Goal: Information Seeking & Learning: Learn about a topic

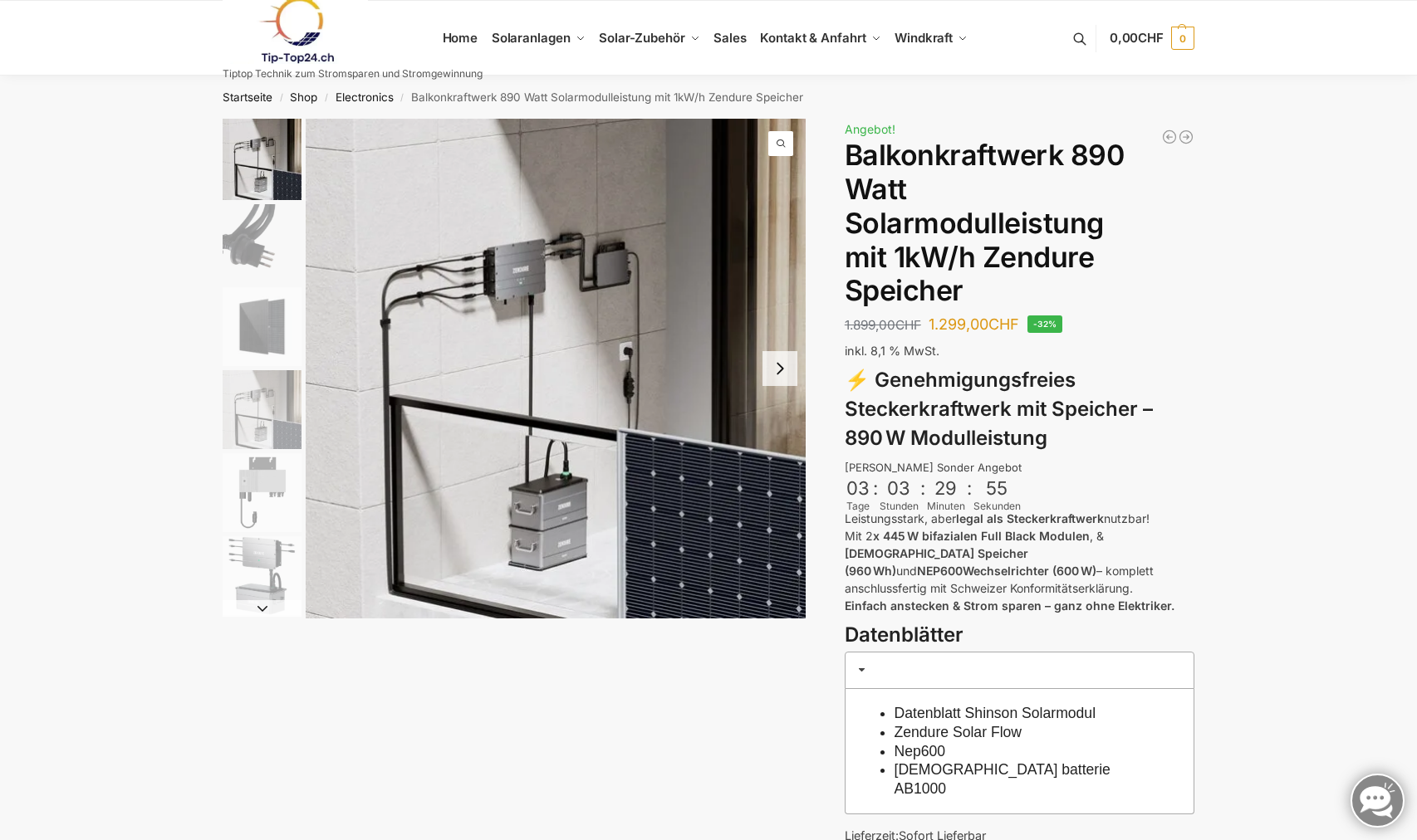
click at [421, 160] on img "1 / 6" at bounding box center [556, 368] width 500 height 500
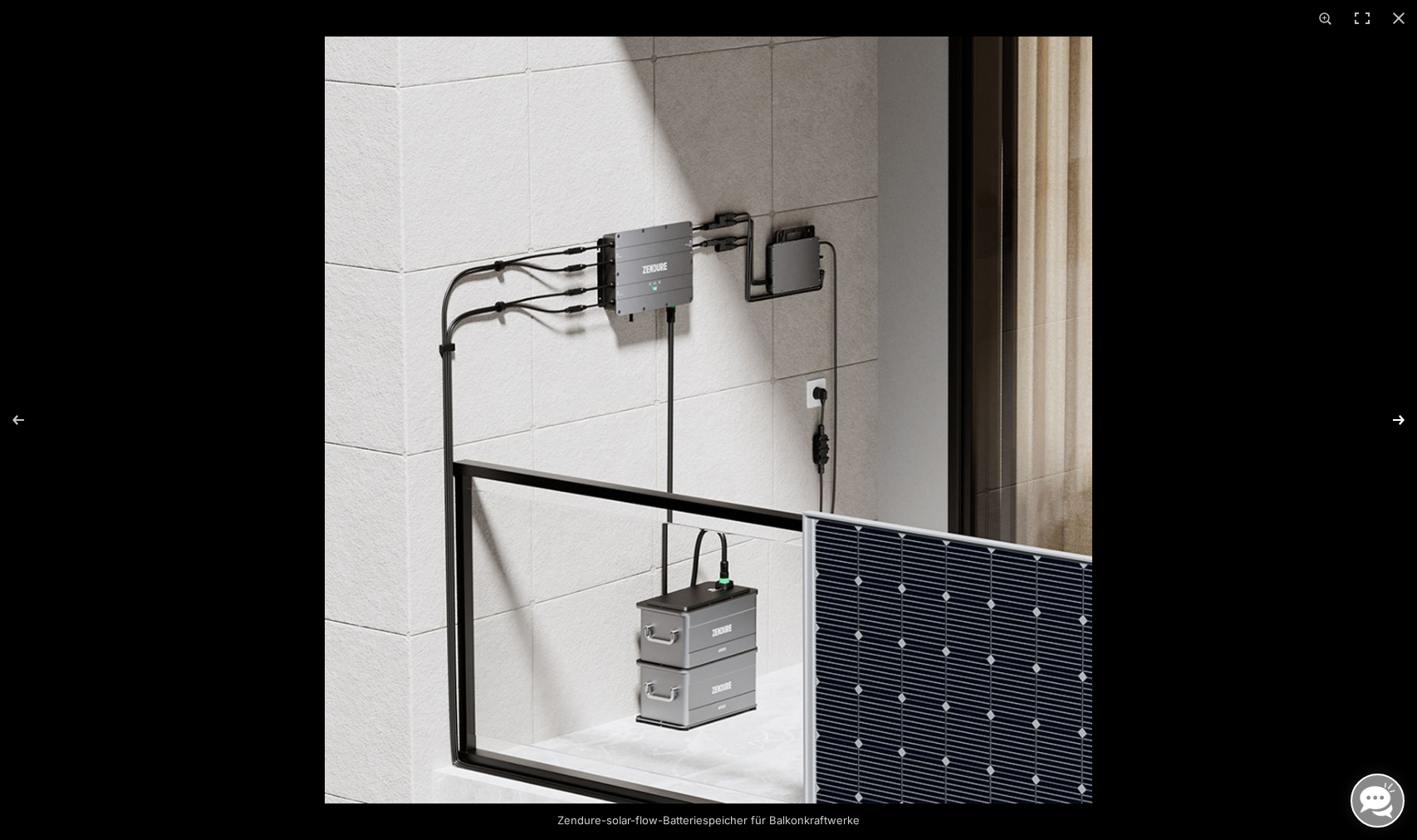
click at [1397, 417] on button "Next (arrow right)" at bounding box center [1388, 420] width 58 height 83
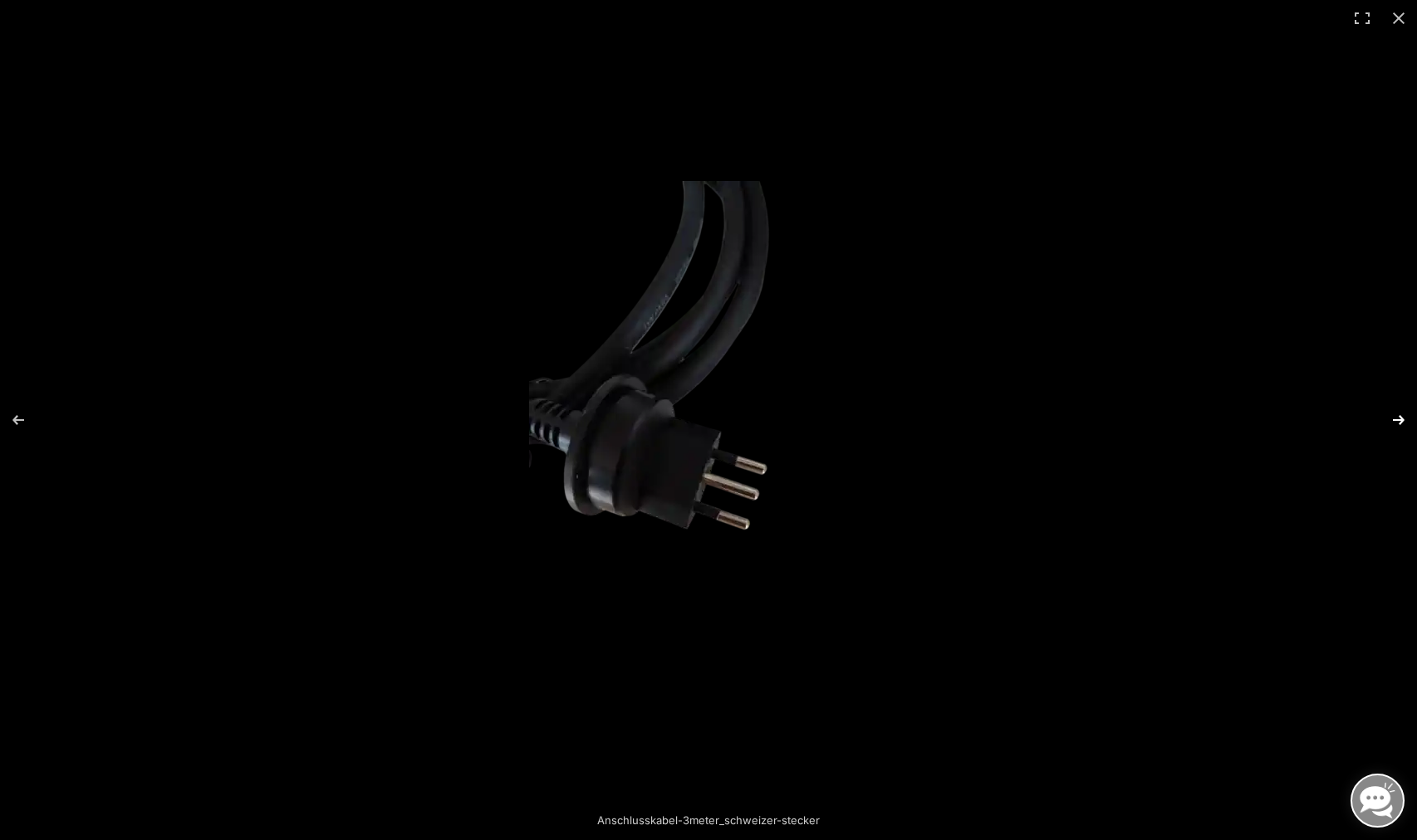
click at [1397, 417] on button "Next (arrow right)" at bounding box center [1388, 420] width 58 height 83
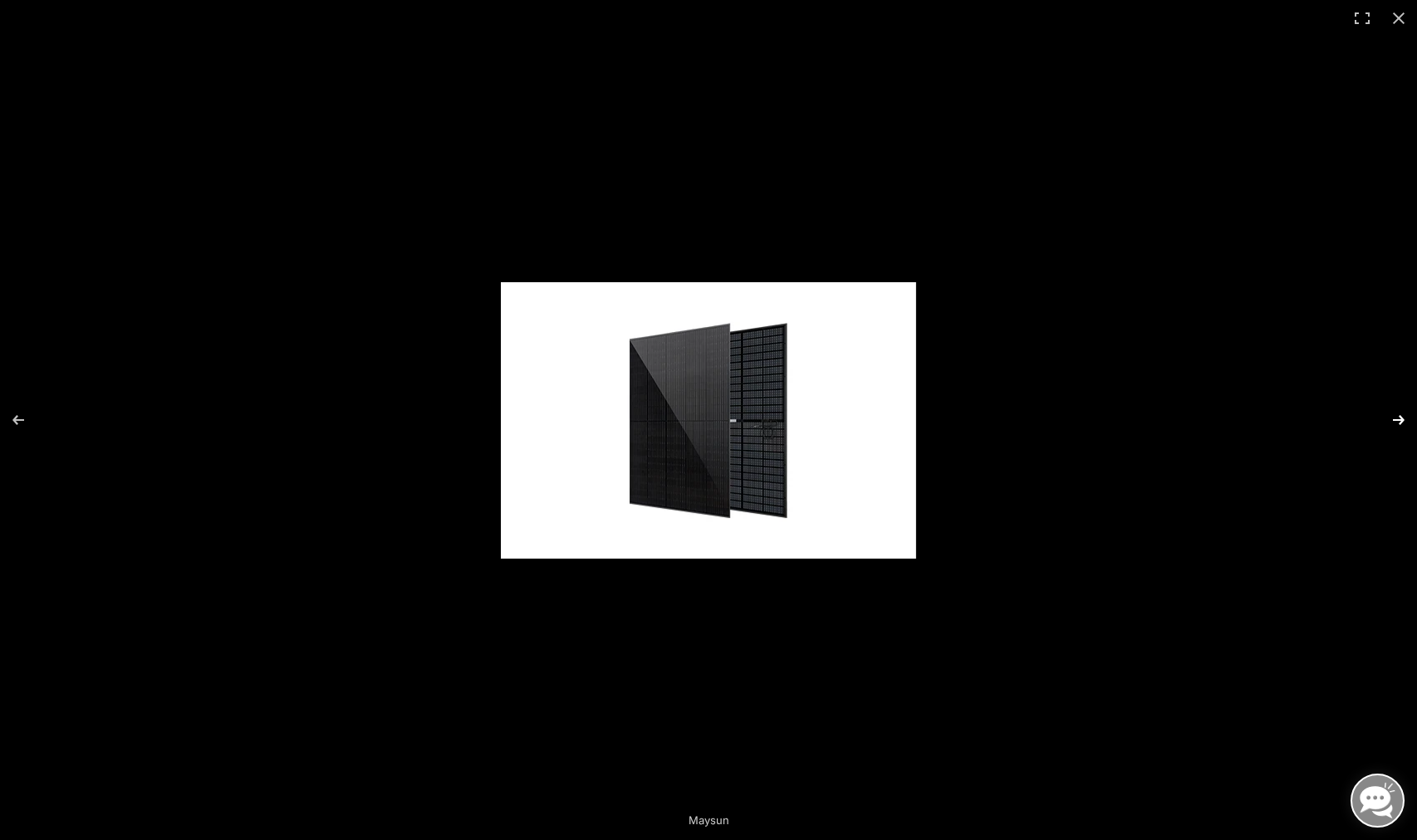
click at [1397, 417] on button "Next (arrow right)" at bounding box center [1388, 420] width 58 height 83
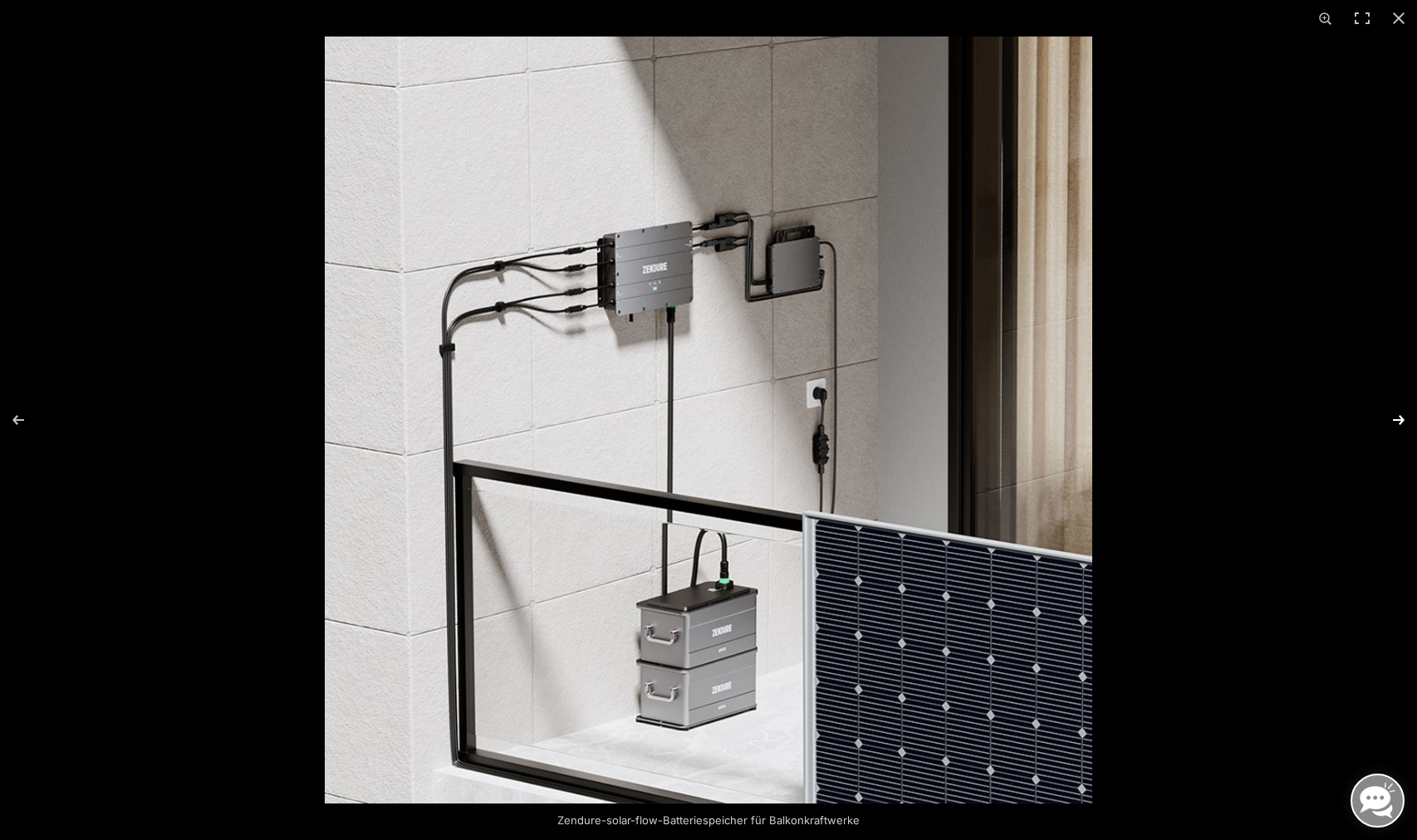
click at [1397, 417] on button "Next (arrow right)" at bounding box center [1388, 420] width 58 height 83
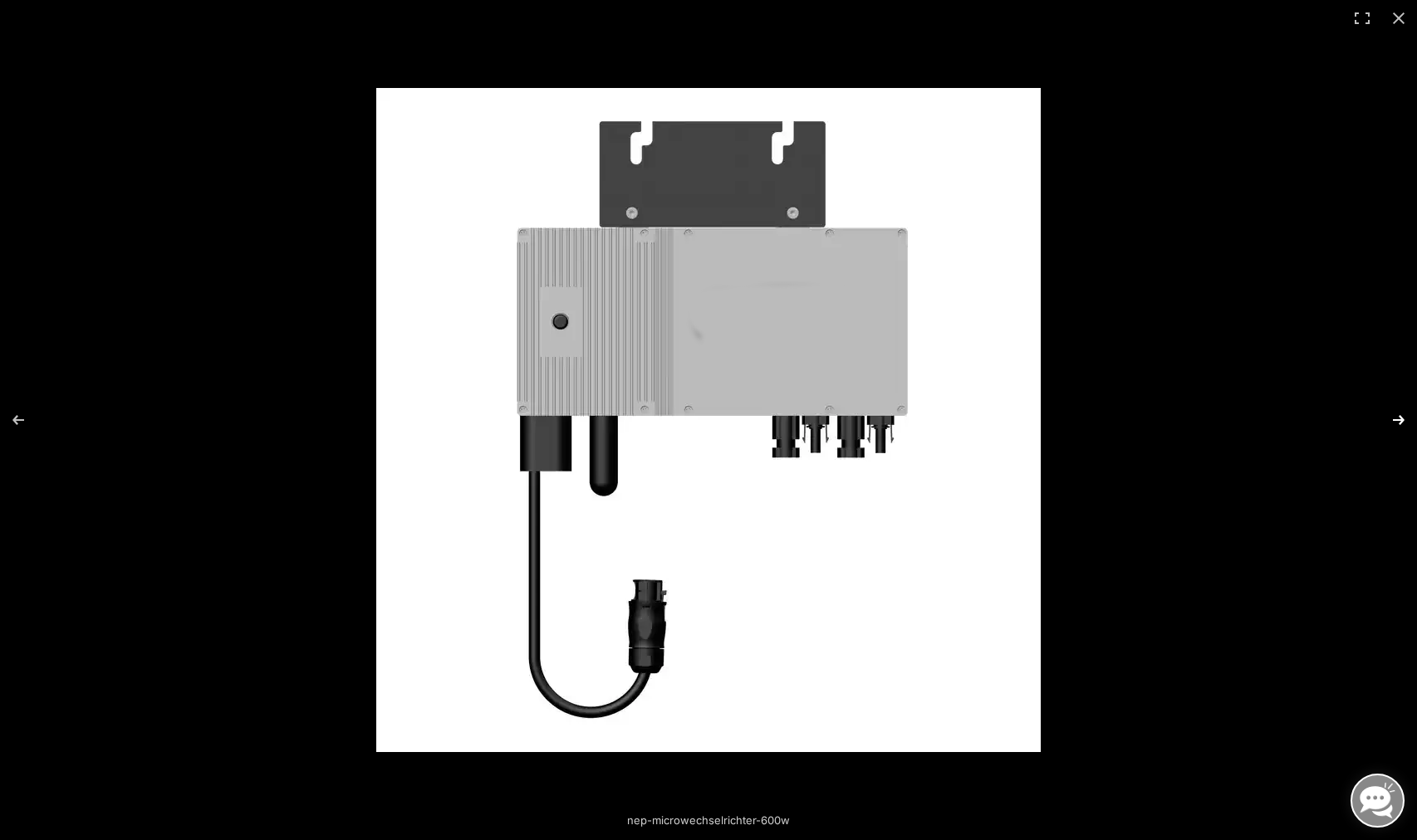
click at [1397, 417] on button "Next (arrow right)" at bounding box center [1388, 420] width 58 height 83
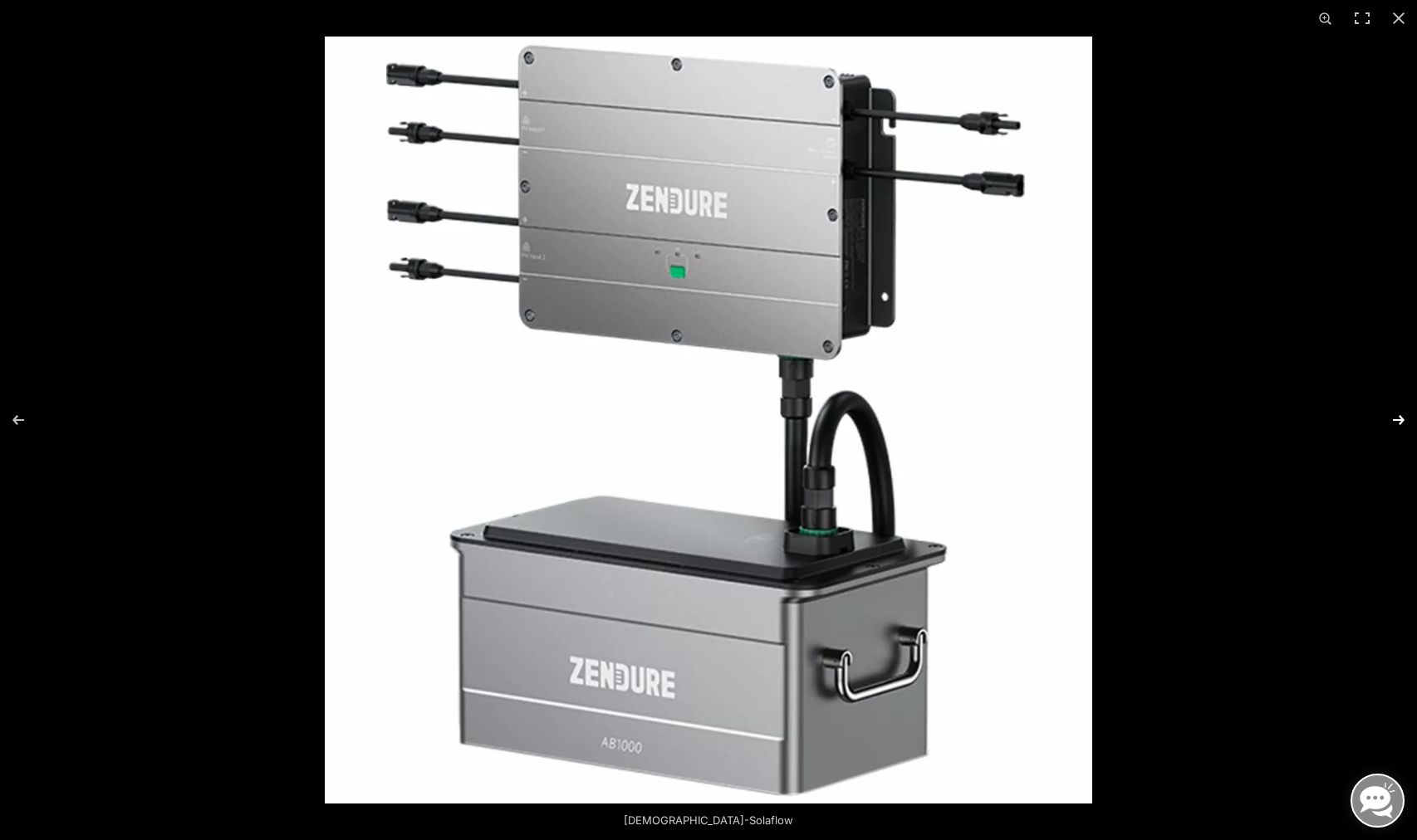
click at [1397, 417] on button "Next (arrow right)" at bounding box center [1388, 420] width 58 height 83
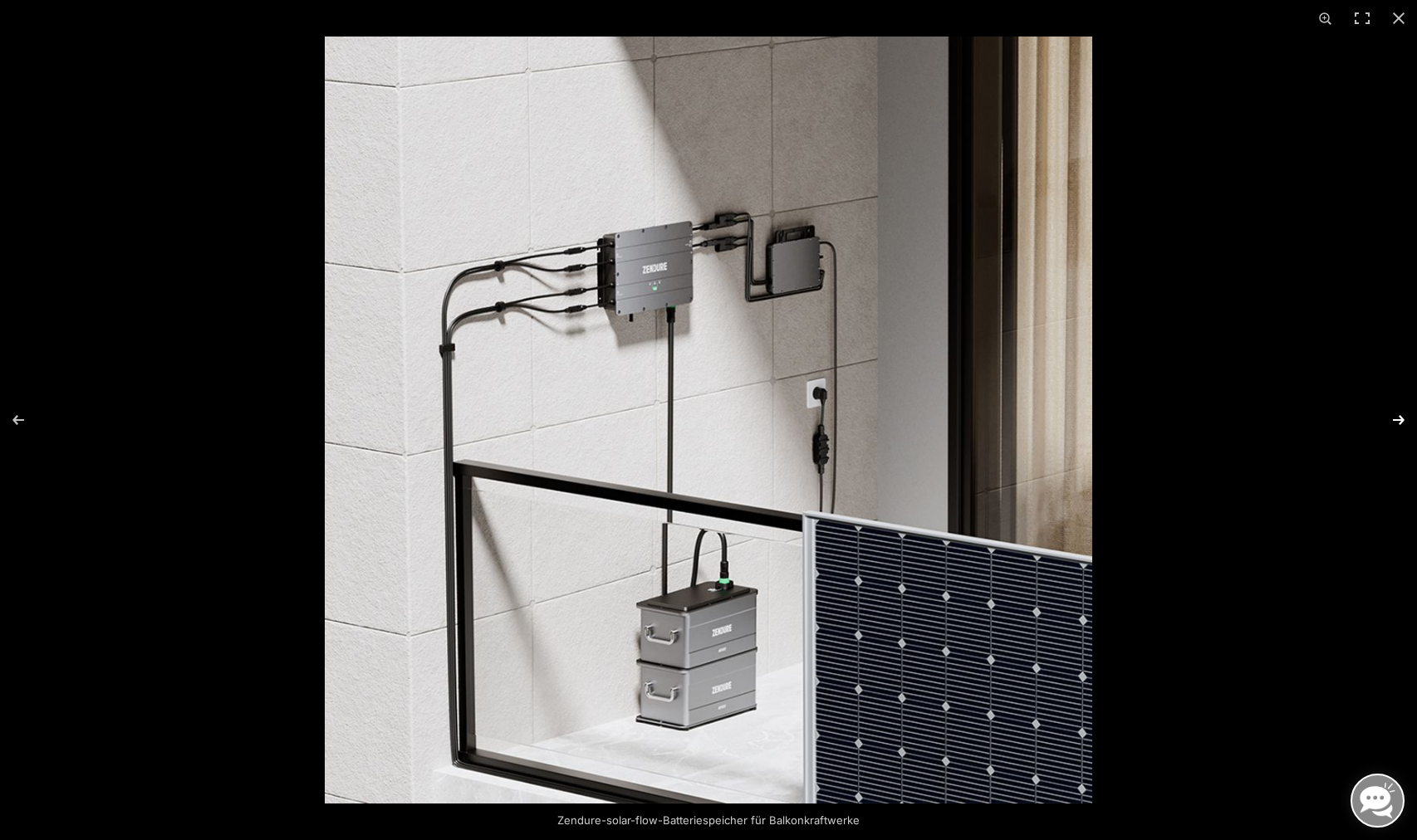
click at [1397, 417] on button "Next (arrow right)" at bounding box center [1388, 420] width 58 height 83
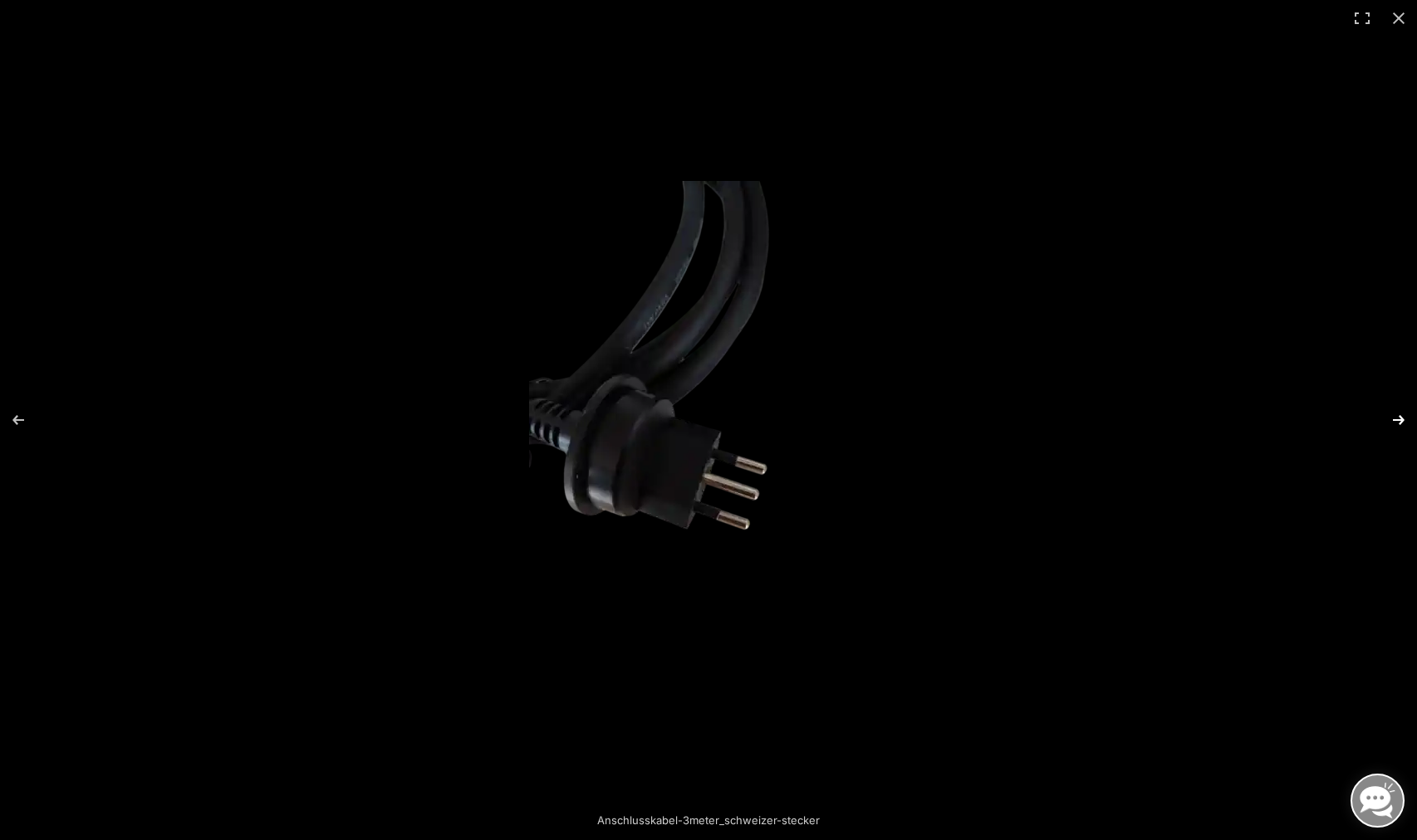
click at [1397, 417] on button "Next (arrow right)" at bounding box center [1388, 420] width 58 height 83
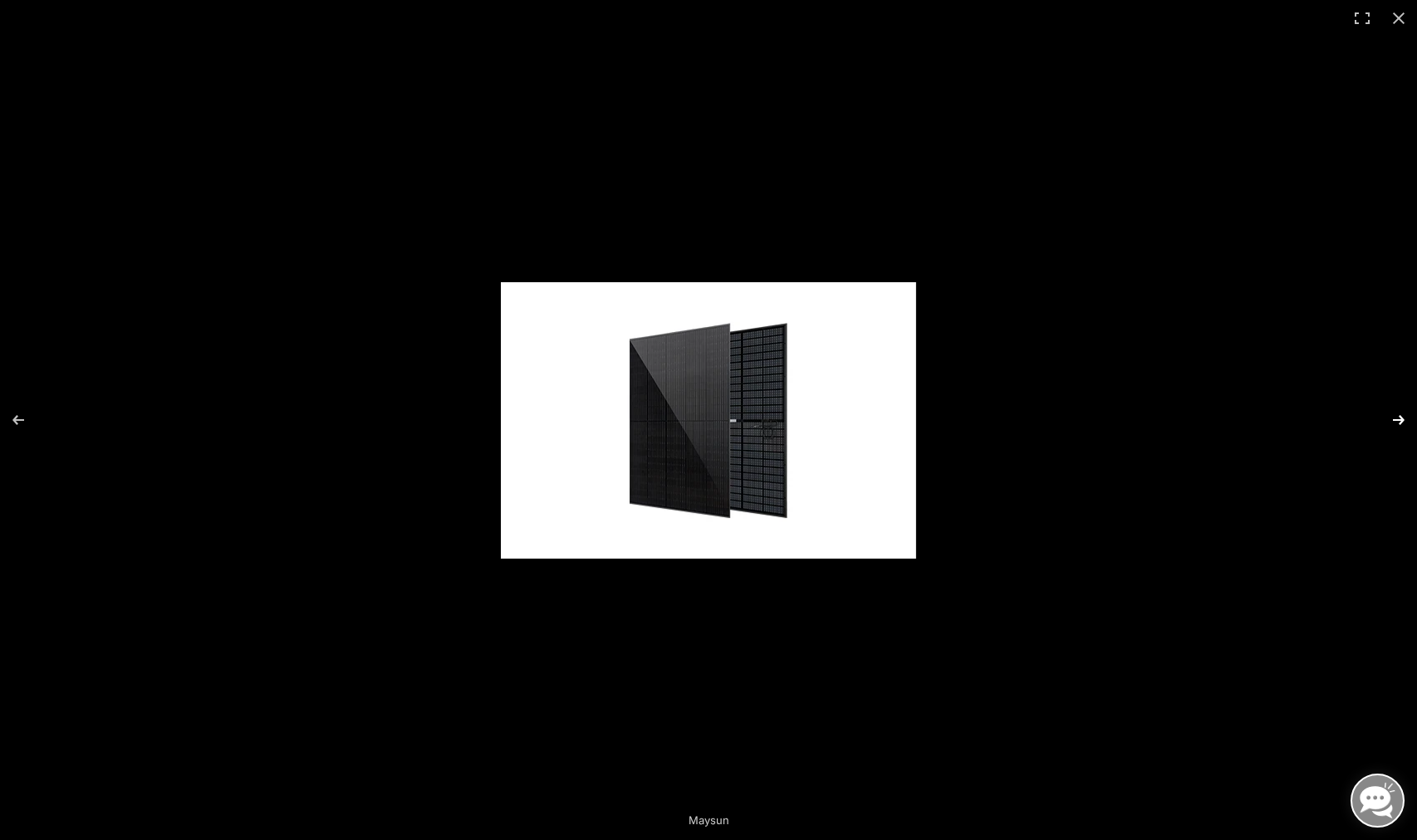
click at [1397, 417] on button "Next (arrow right)" at bounding box center [1388, 420] width 58 height 83
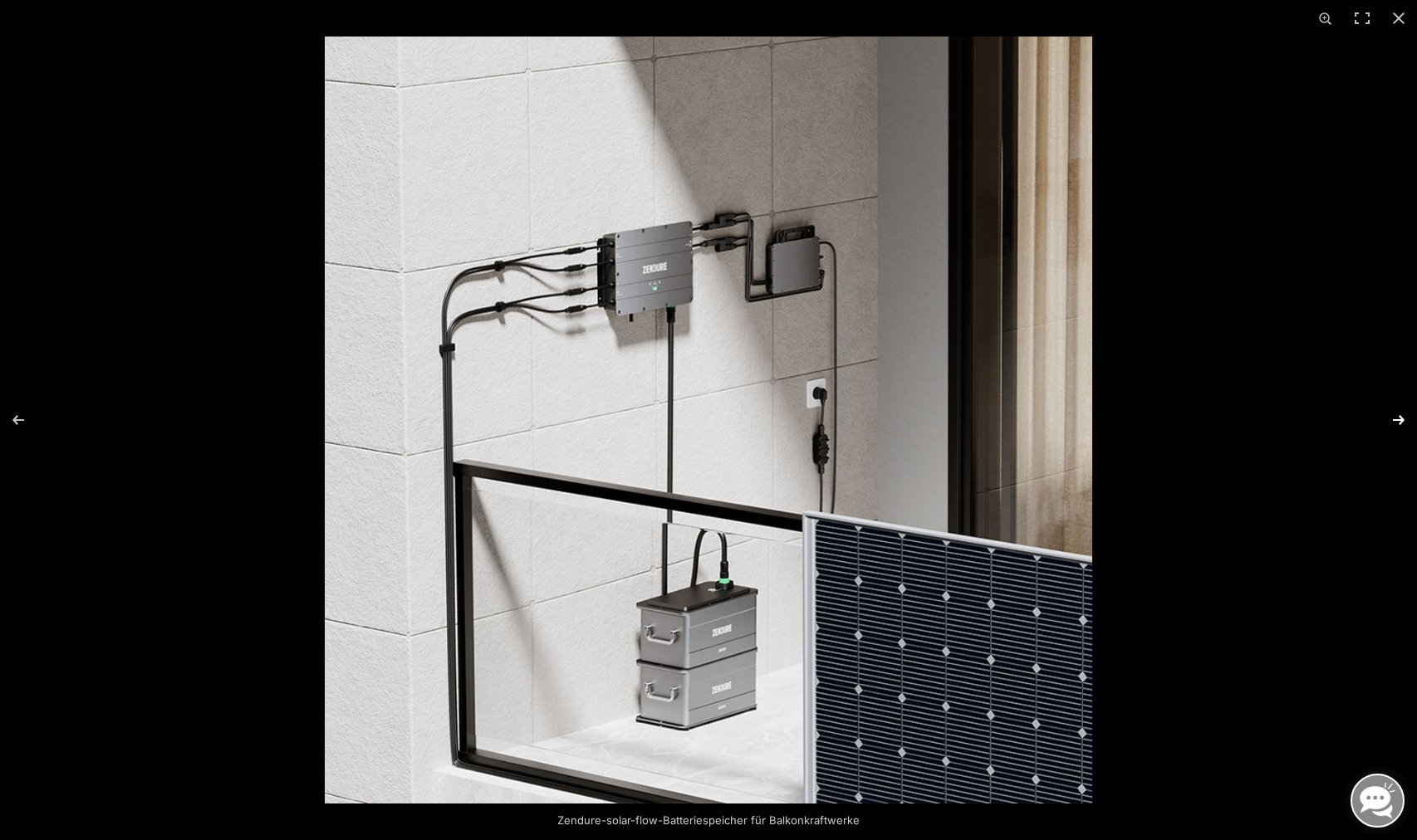
click at [1397, 417] on button "Next (arrow right)" at bounding box center [1388, 420] width 58 height 83
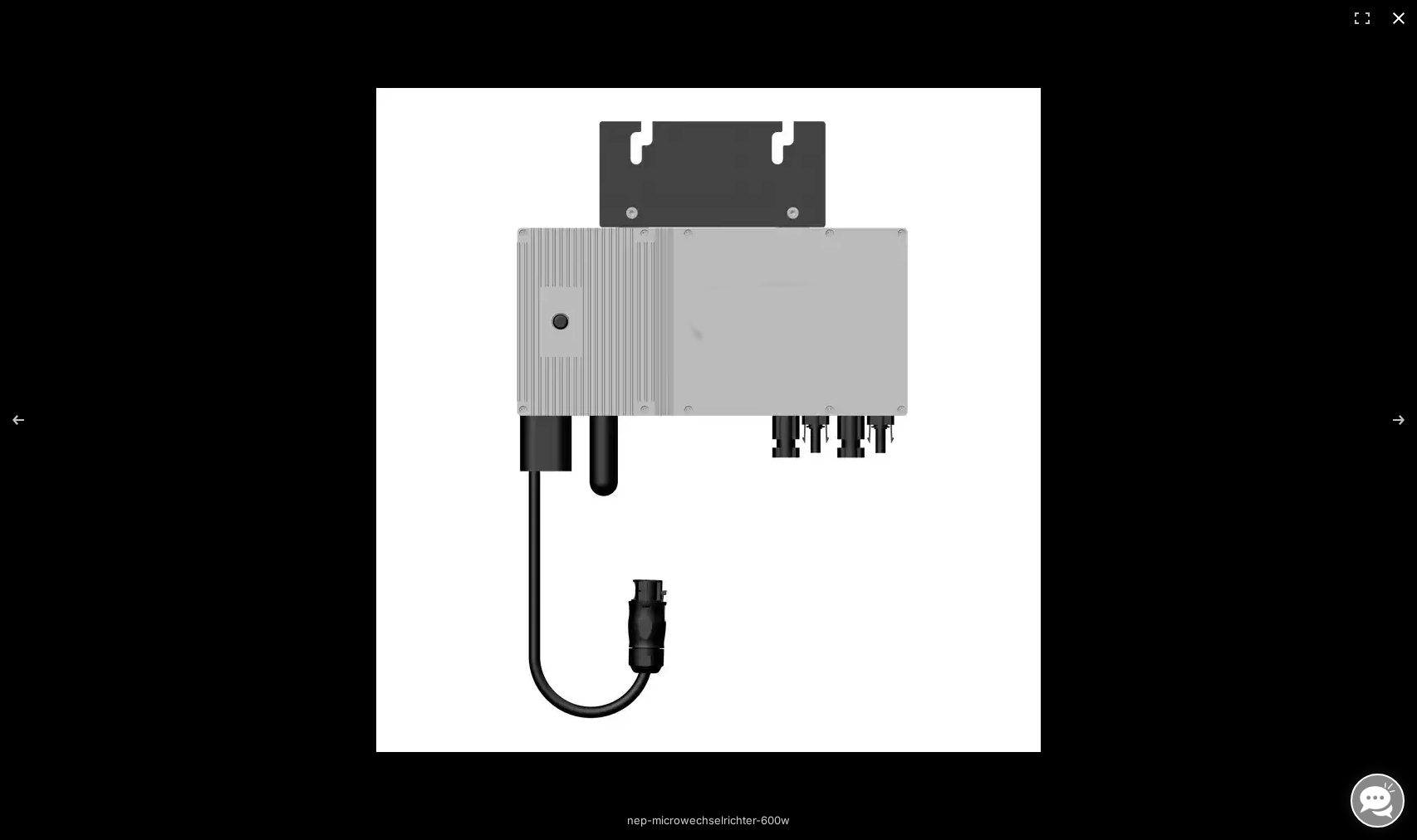
click at [1403, 18] on button "Close (Esc)" at bounding box center [1399, 18] width 37 height 37
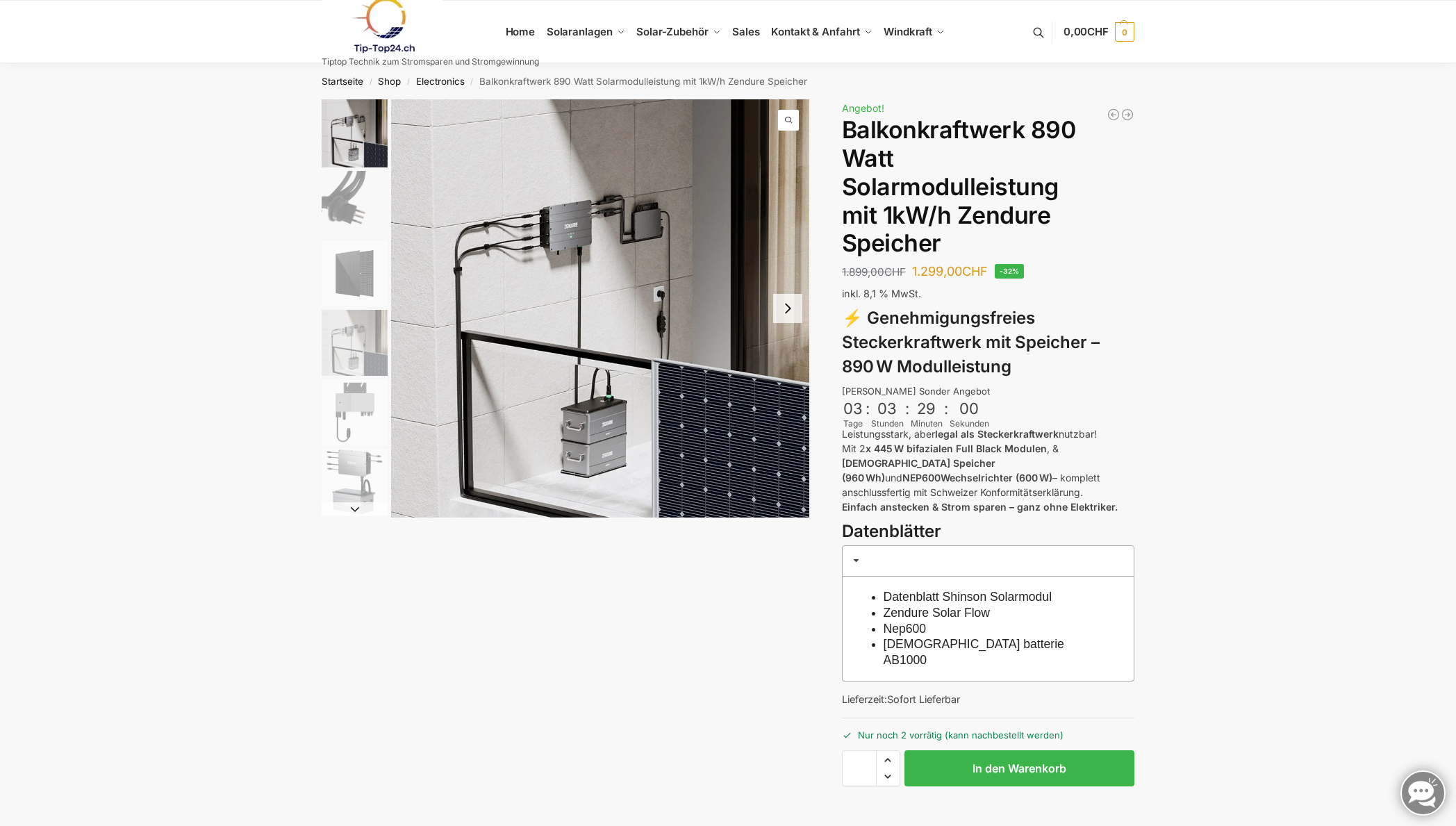
click at [1023, 590] on link "Datenblatt Shinson Solarmodul" at bounding box center [968, 597] width 169 height 14
click at [952, 605] on link "Zendure Solar Flow" at bounding box center [937, 612] width 107 height 14
click at [922, 621] on link "Nep600" at bounding box center [905, 628] width 43 height 14
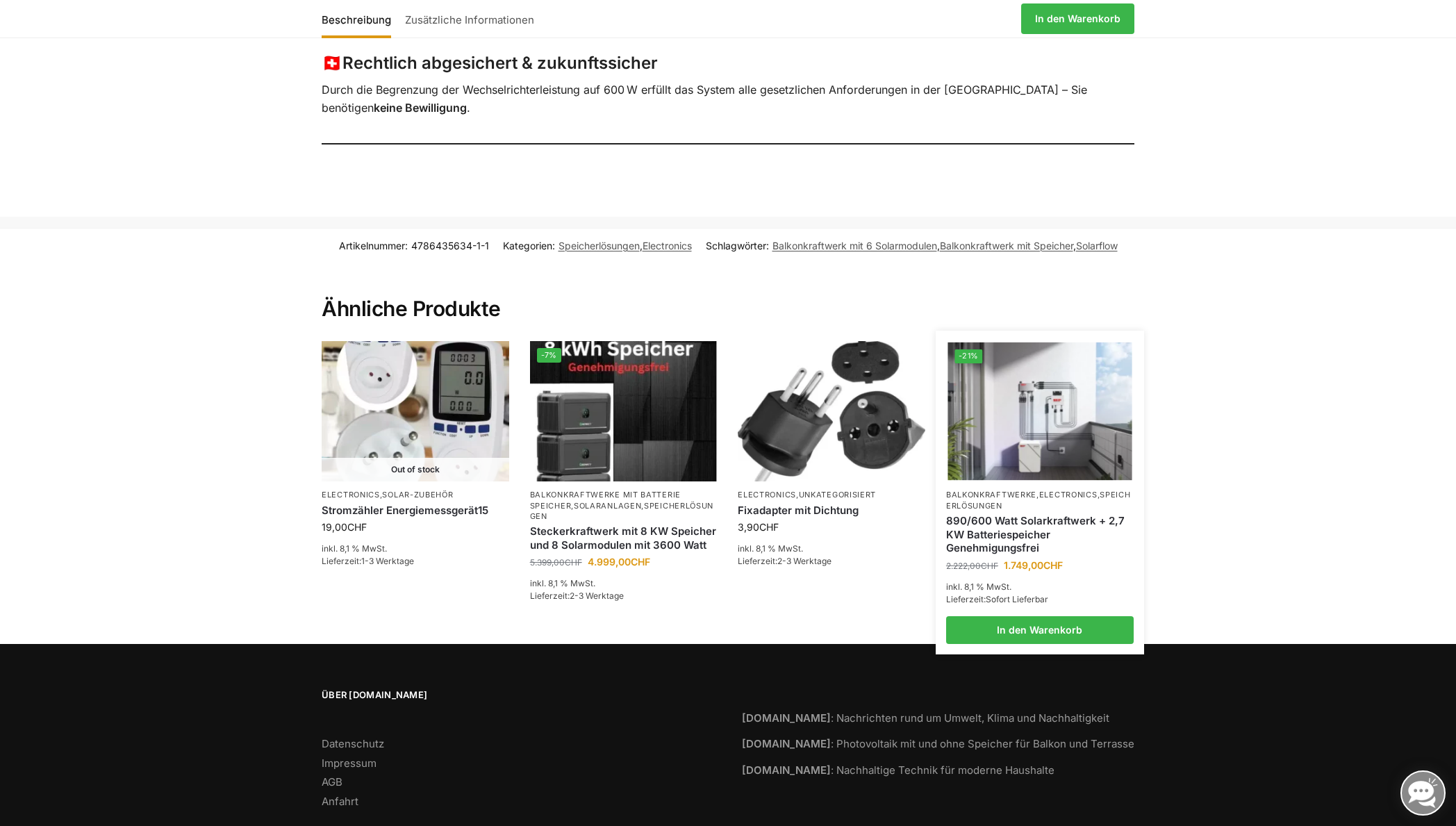
scroll to position [1488, 0]
click at [1111, 415] on img at bounding box center [1039, 411] width 184 height 138
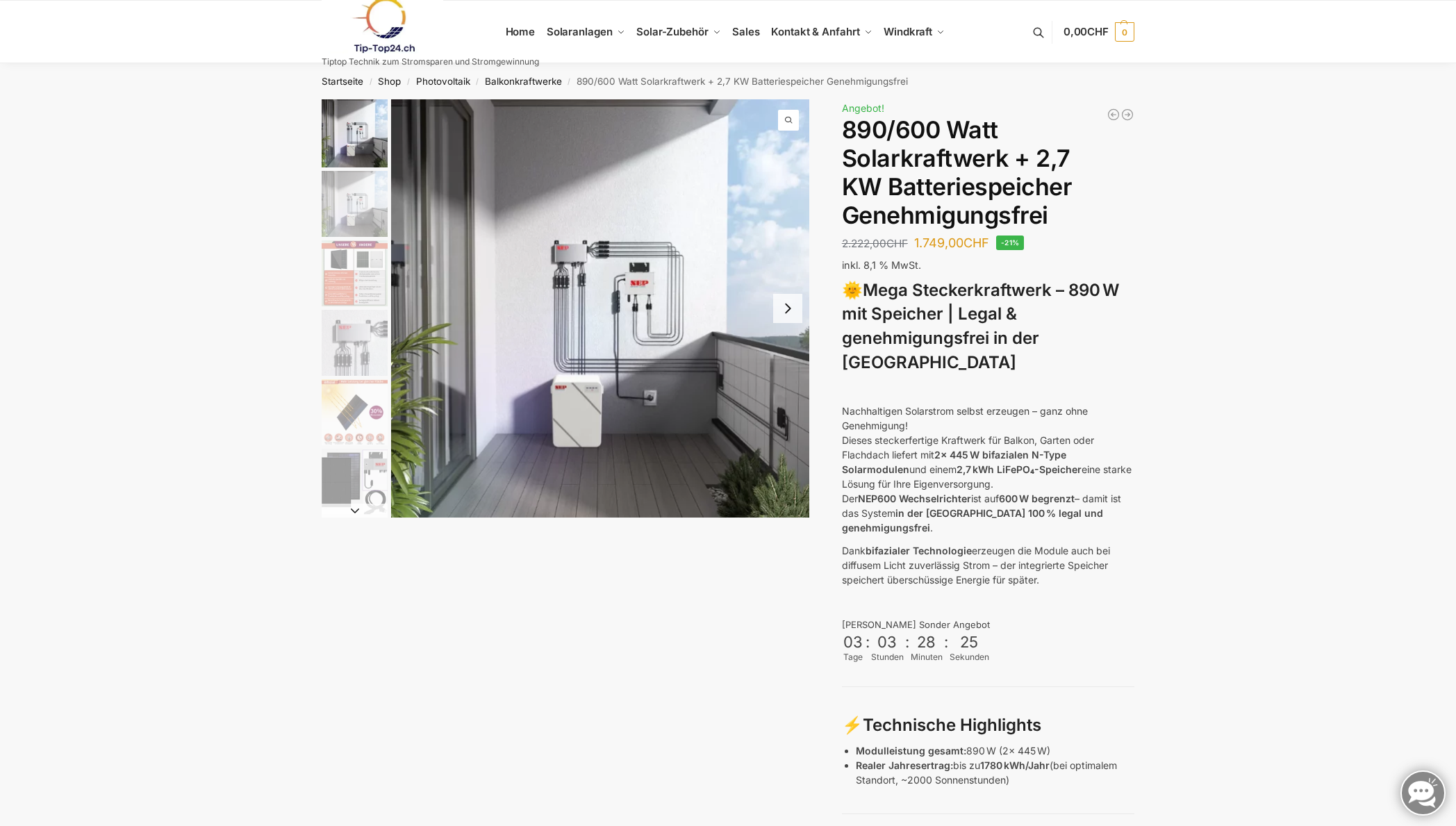
click at [362, 201] on img "2 / 12" at bounding box center [355, 204] width 66 height 66
click at [367, 265] on img "3 / 12" at bounding box center [355, 273] width 66 height 66
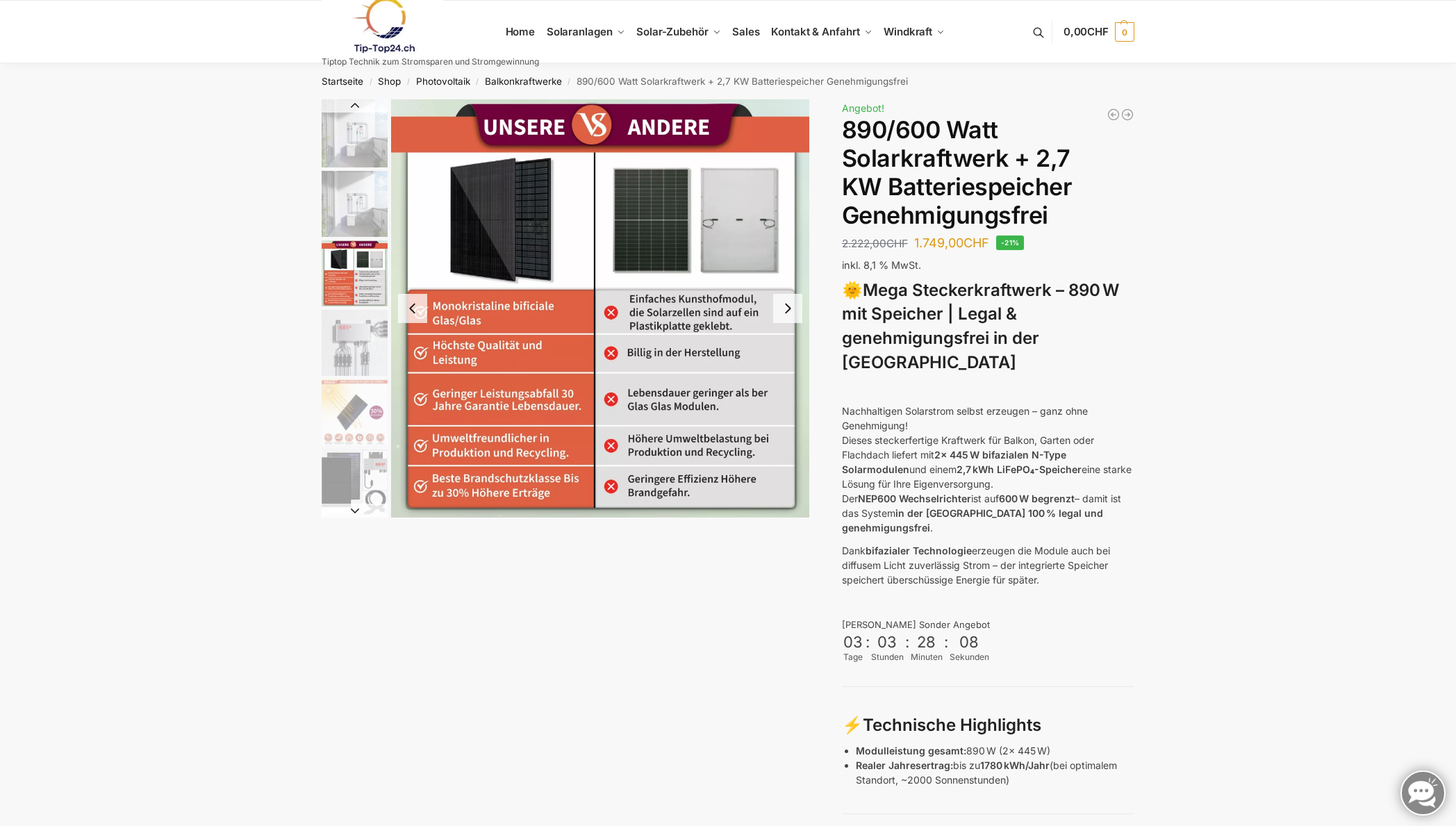
click at [356, 338] on img "4 / 12" at bounding box center [355, 343] width 66 height 66
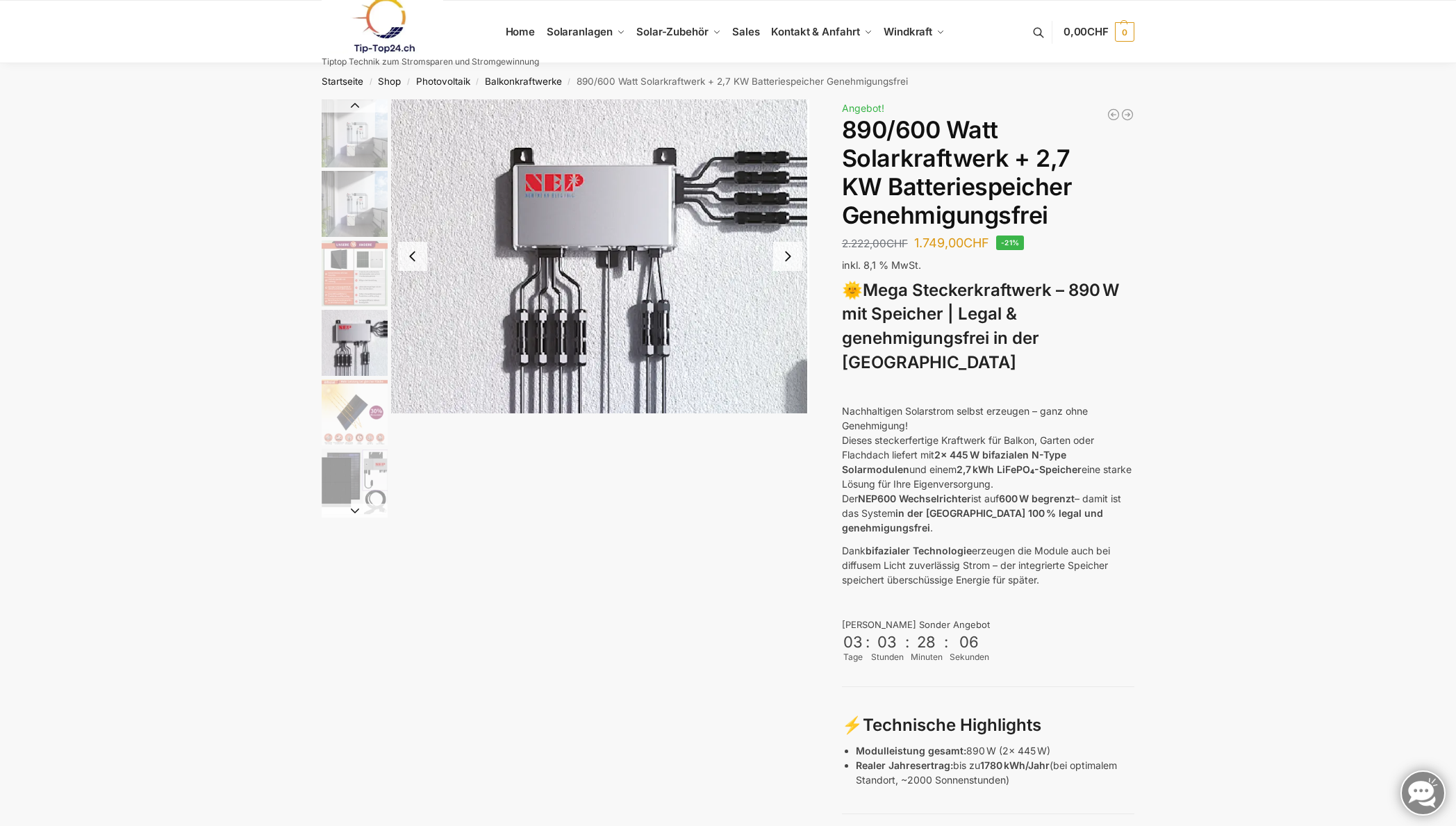
click at [356, 415] on img "5 / 12" at bounding box center [355, 412] width 66 height 66
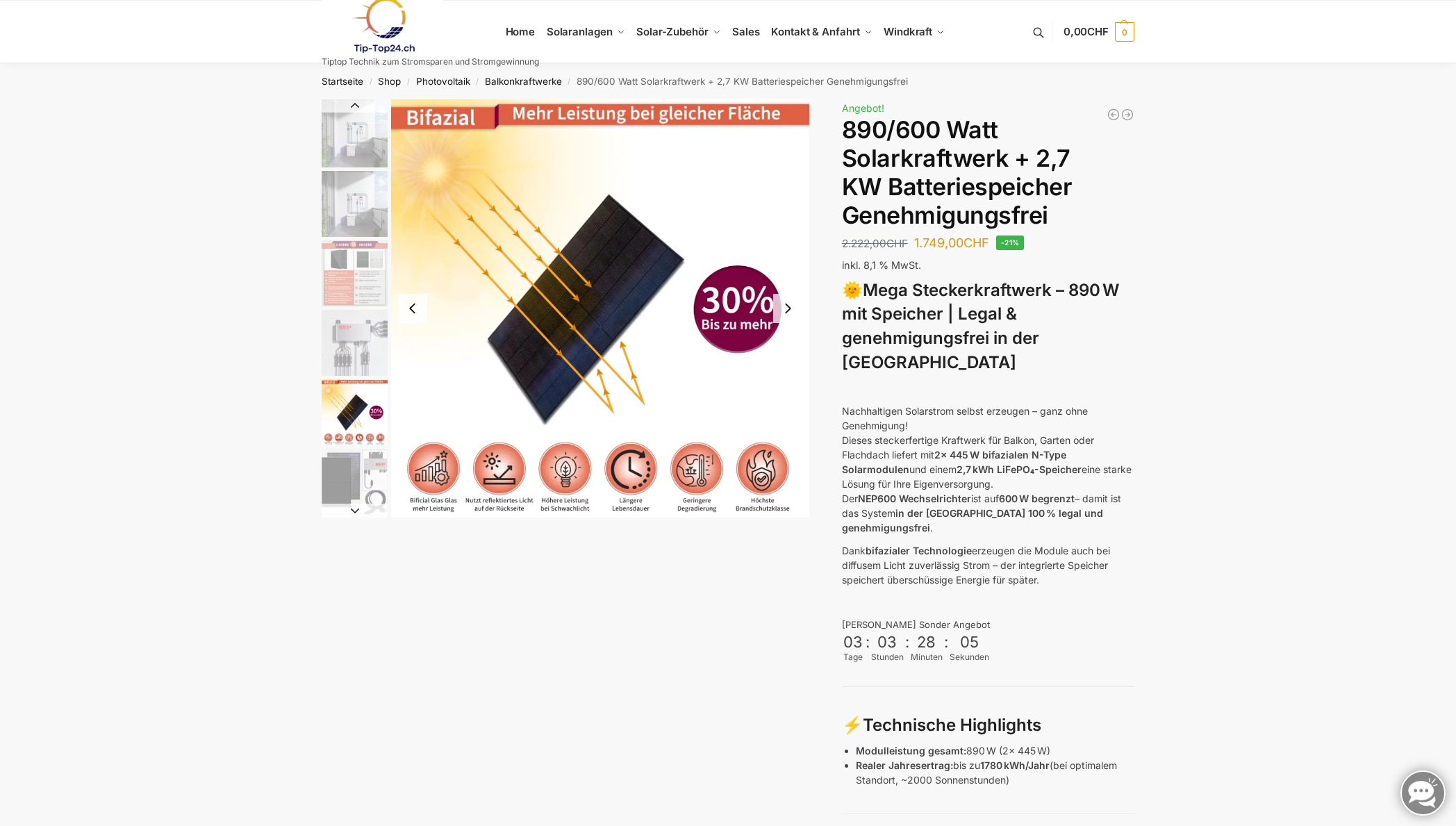
click at [355, 474] on img "6 / 12" at bounding box center [355, 481] width 66 height 66
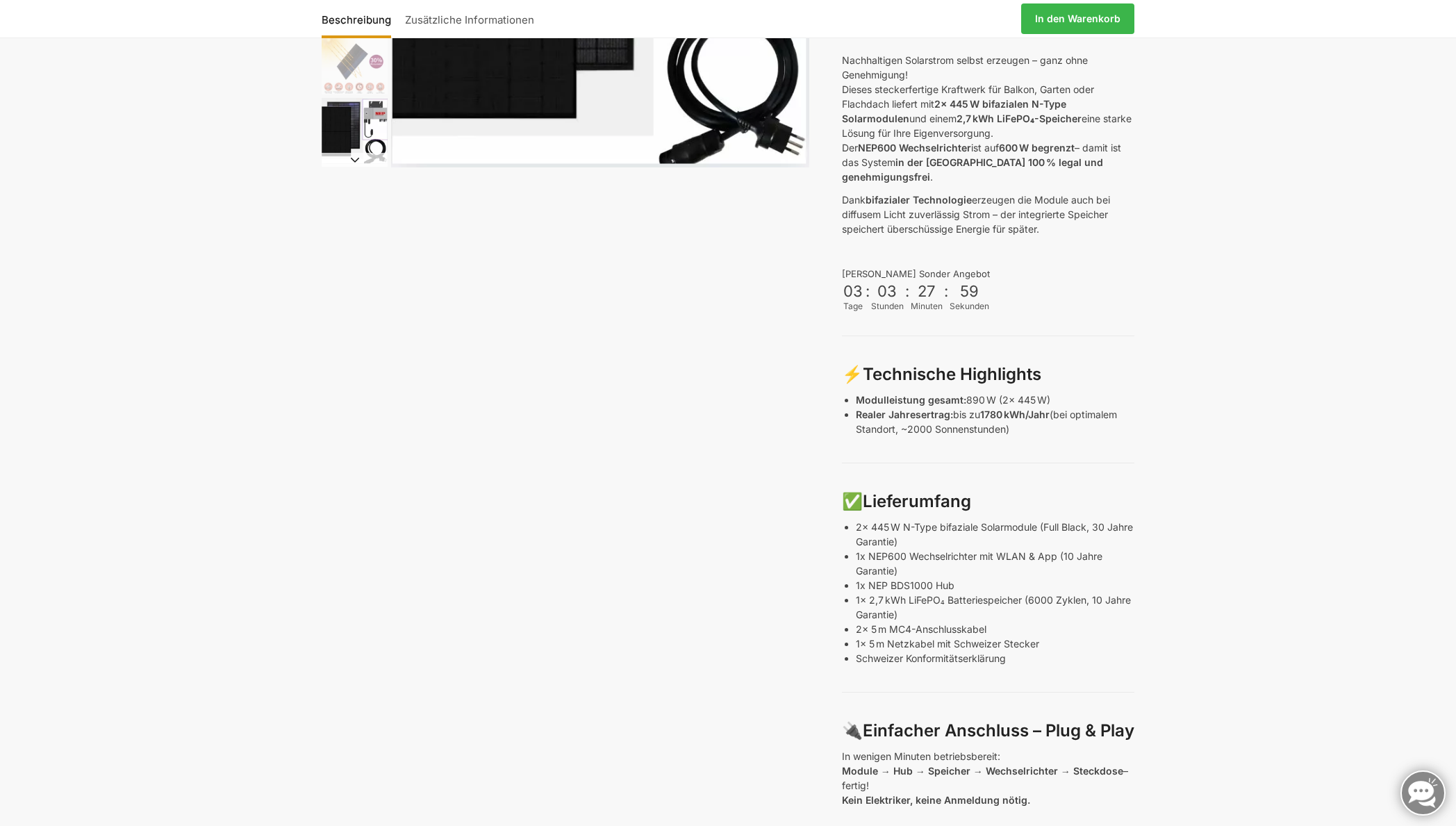
scroll to position [277, 0]
